Goal: Information Seeking & Learning: Learn about a topic

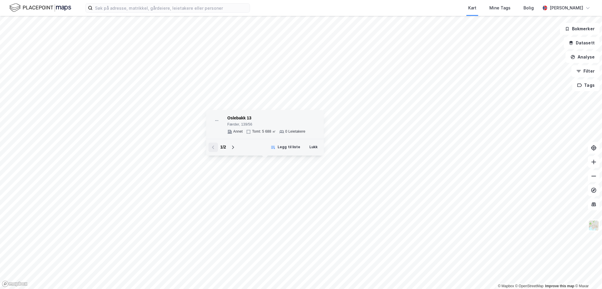
click at [253, 122] on div "Oslebakk 13" at bounding box center [266, 118] width 78 height 7
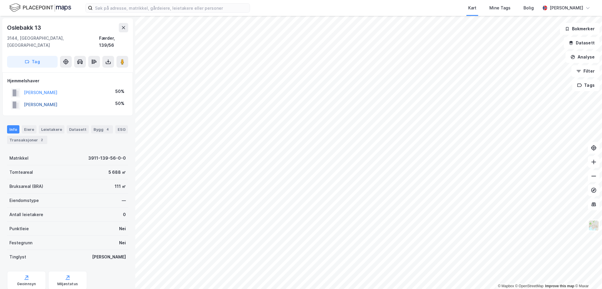
click at [0, 0] on button "[PERSON_NAME]" at bounding box center [0, 0] width 0 height 0
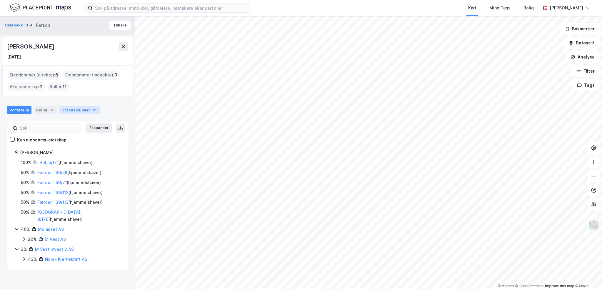
click at [65, 108] on div "Transaksjoner 12" at bounding box center [79, 110] width 40 height 8
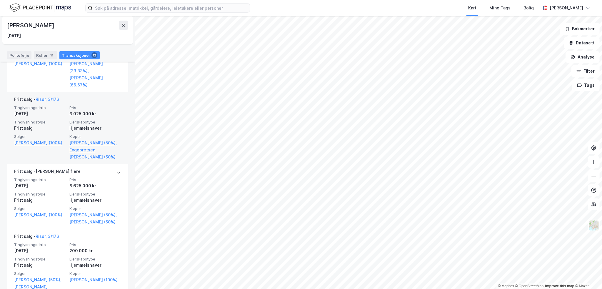
scroll to position [412, 0]
click at [47, 98] on link "Risør, 3/176" at bounding box center [48, 98] width 24 height 5
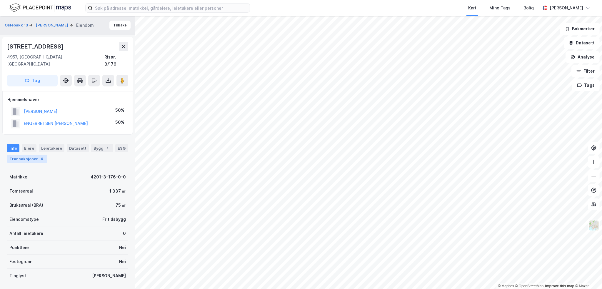
click at [39, 156] on div "6" at bounding box center [42, 159] width 6 height 6
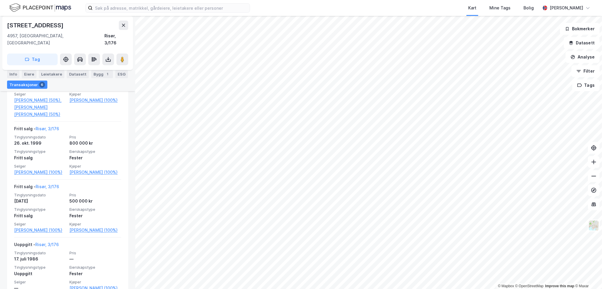
scroll to position [294, 0]
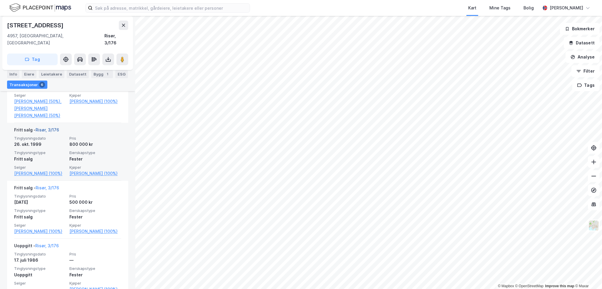
click at [54, 132] on link "Risør, 3/176" at bounding box center [48, 129] width 24 height 5
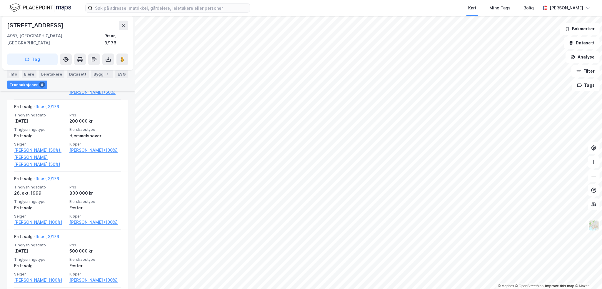
scroll to position [235, 0]
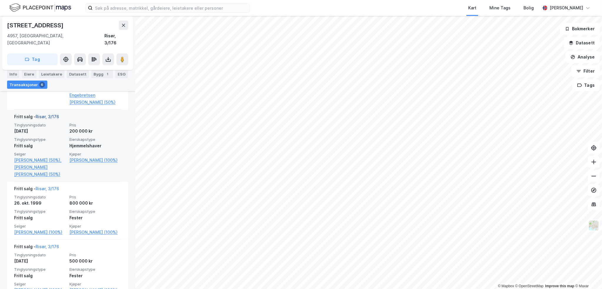
click at [53, 117] on link "Risør, 3/176" at bounding box center [48, 116] width 24 height 5
click at [88, 160] on link "[PERSON_NAME] (100%)" at bounding box center [95, 160] width 52 height 7
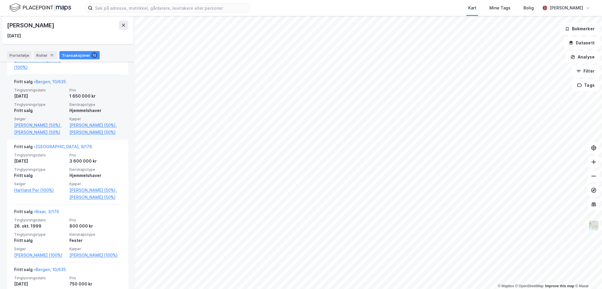
scroll to position [715, 0]
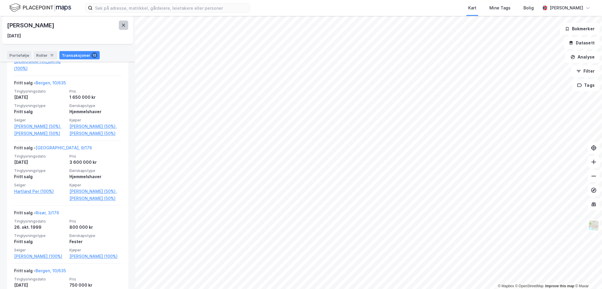
click at [122, 25] on icon at bounding box center [123, 25] width 5 height 5
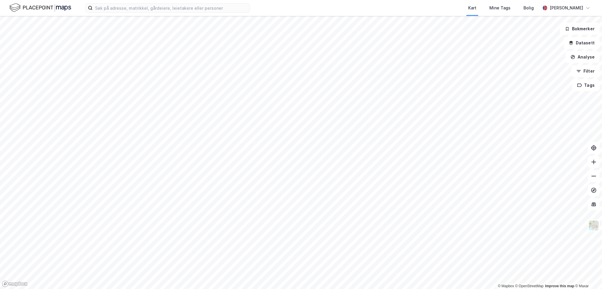
click at [327, 289] on html "Kart Mine Tags Bolig [PERSON_NAME] © Mapbox © OpenStreetMap Improve this map © …" at bounding box center [301, 144] width 602 height 289
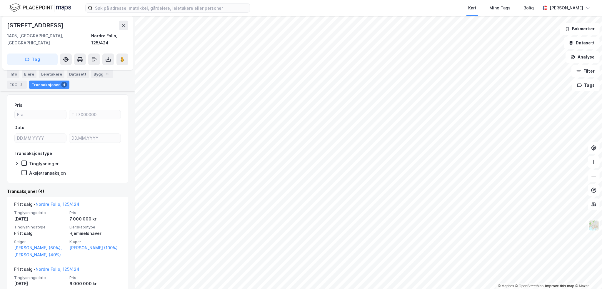
scroll to position [88, 0]
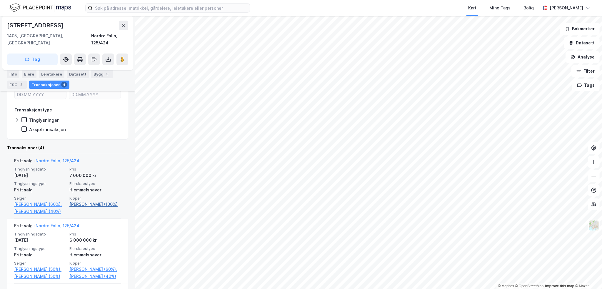
click at [90, 201] on link "[PERSON_NAME] (100%)" at bounding box center [95, 204] width 52 height 7
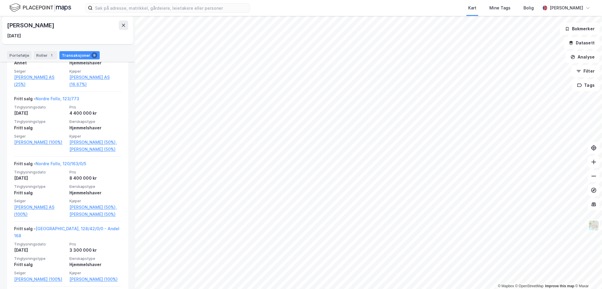
scroll to position [265, 0]
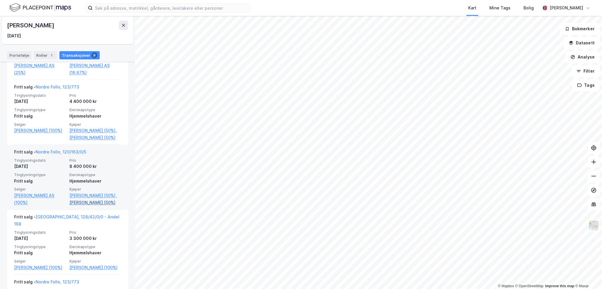
click at [89, 206] on link "[PERSON_NAME] (50%)" at bounding box center [95, 202] width 52 height 7
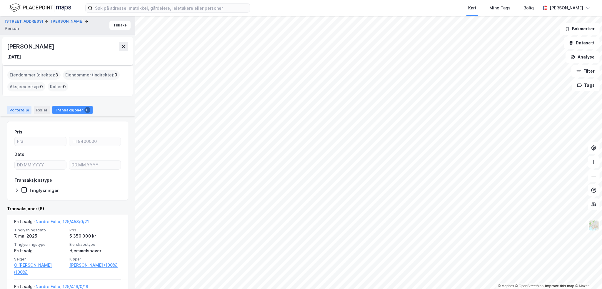
click at [22, 111] on div "Portefølje" at bounding box center [19, 110] width 24 height 8
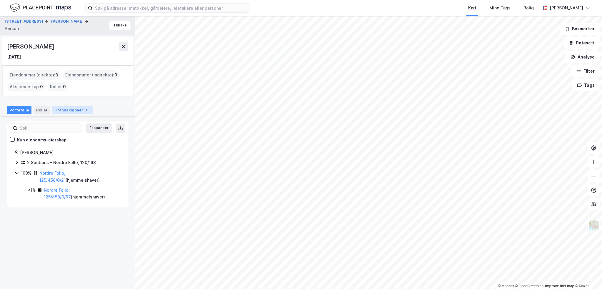
click at [72, 110] on div "Transaksjoner 6" at bounding box center [72, 110] width 40 height 8
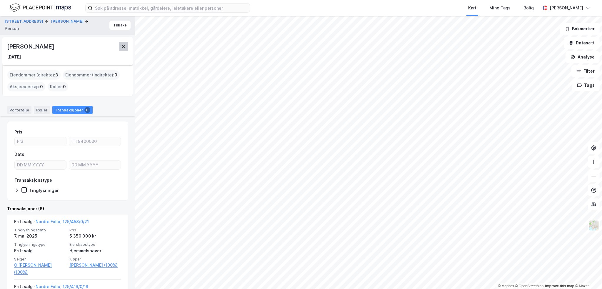
click at [121, 46] on icon at bounding box center [123, 46] width 5 height 5
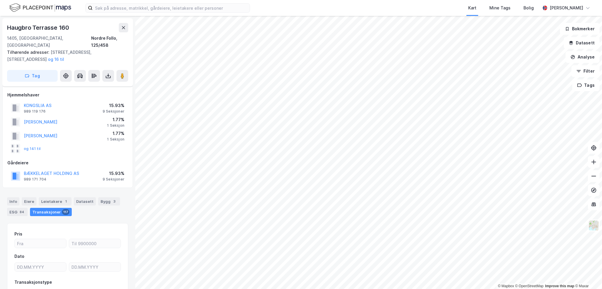
scroll to position [37, 0]
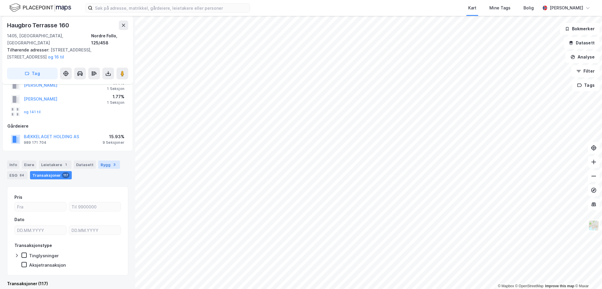
click at [100, 161] on div "Bygg 3" at bounding box center [109, 165] width 22 height 8
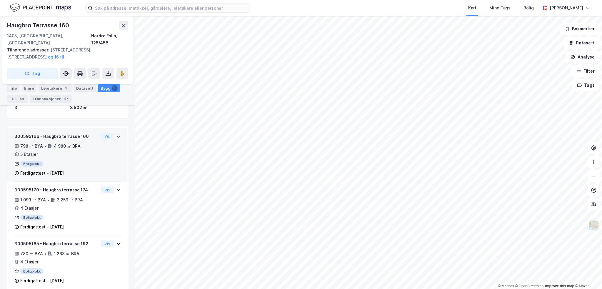
scroll to position [134, 0]
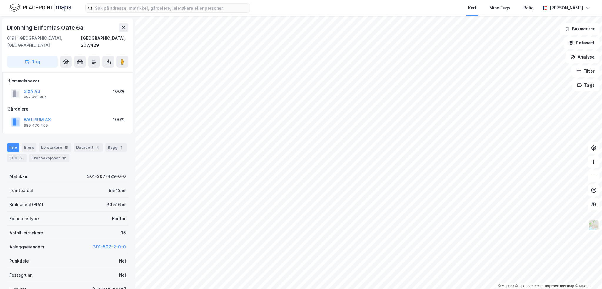
click at [67, 24] on div "Dronning Eufemias Gate 6a" at bounding box center [46, 27] width 78 height 9
click at [0, 0] on button "WATRIUM AS" at bounding box center [0, 0] width 0 height 0
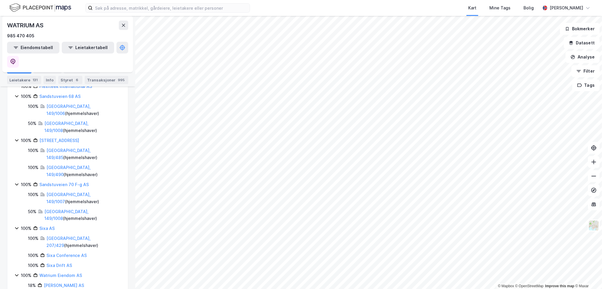
scroll to position [176, 0]
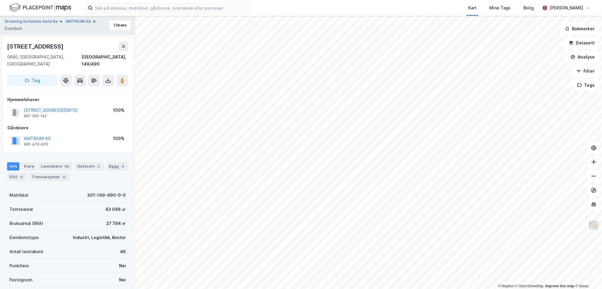
click at [41, 47] on div "Sandstuveien 70" at bounding box center [36, 46] width 58 height 9
drag, startPoint x: 41, startPoint y: 47, endPoint x: 24, endPoint y: 48, distance: 17.4
click at [25, 51] on div "Sandstuveien 70 0680, Oslo, Oslo Oslo, 149/490" at bounding box center [67, 55] width 121 height 26
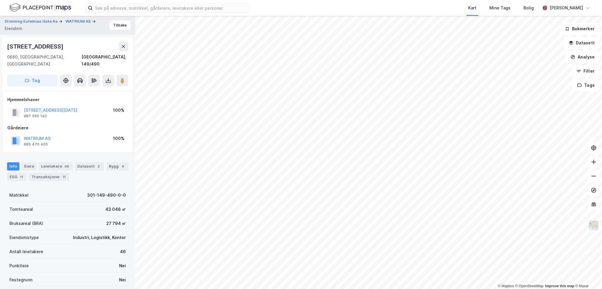
click at [22, 43] on div "Sandstuveien 70" at bounding box center [36, 46] width 58 height 9
